Goal: Transaction & Acquisition: Purchase product/service

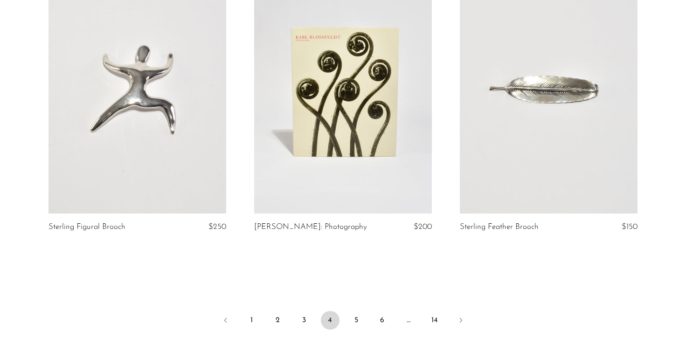
scroll to position [3341, 0]
click at [354, 311] on link "5" at bounding box center [356, 320] width 19 height 19
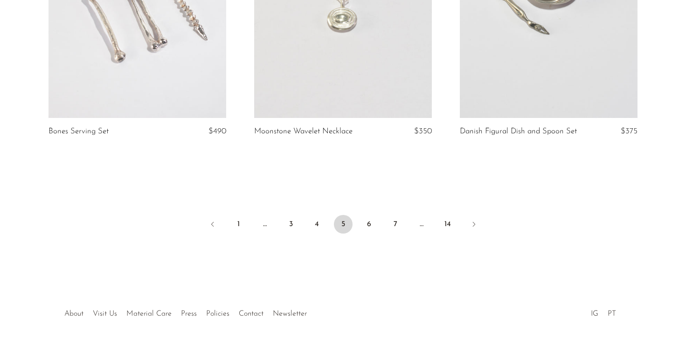
scroll to position [3428, 0]
click at [367, 224] on link "6" at bounding box center [369, 224] width 19 height 19
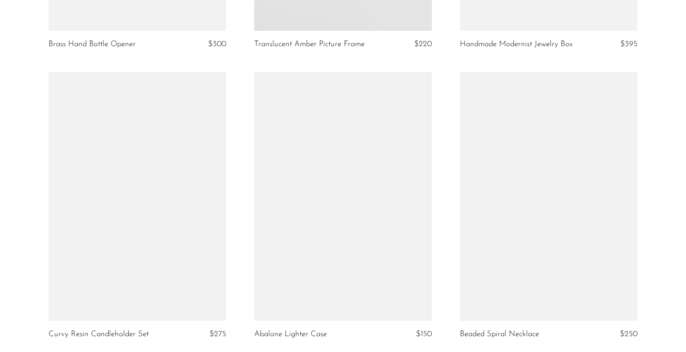
scroll to position [2108, 0]
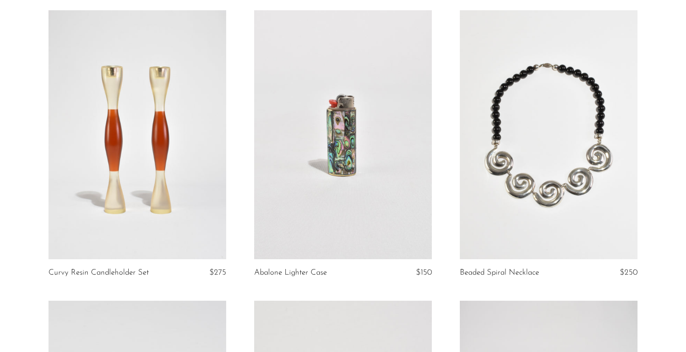
click at [537, 197] on link at bounding box center [549, 134] width 178 height 249
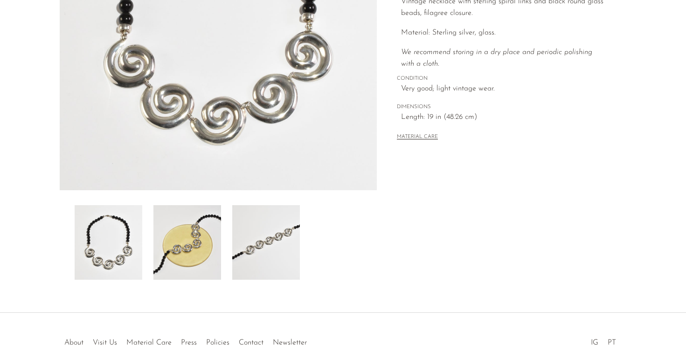
scroll to position [255, 0]
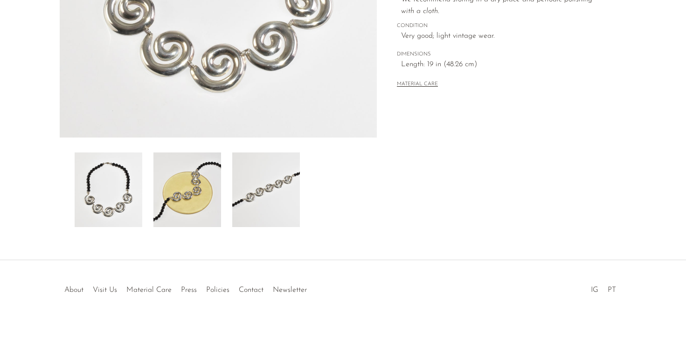
click at [196, 193] on img at bounding box center [188, 190] width 68 height 75
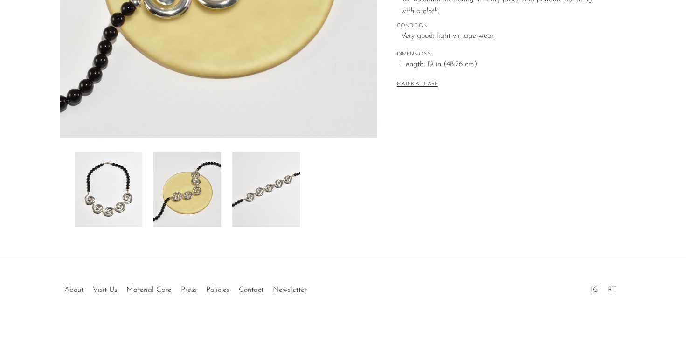
click at [262, 197] on img at bounding box center [266, 190] width 68 height 75
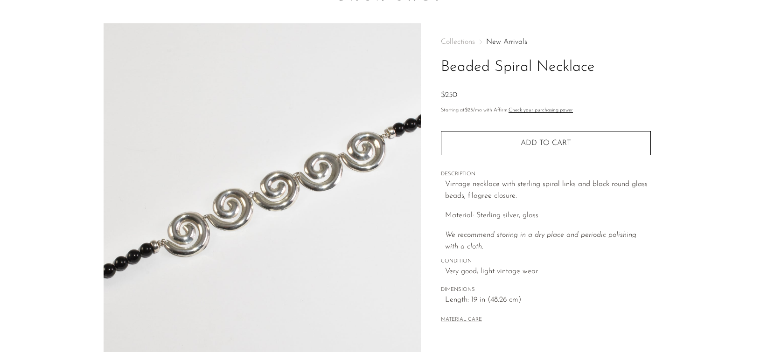
scroll to position [0, 0]
